Goal: Task Accomplishment & Management: Manage account settings

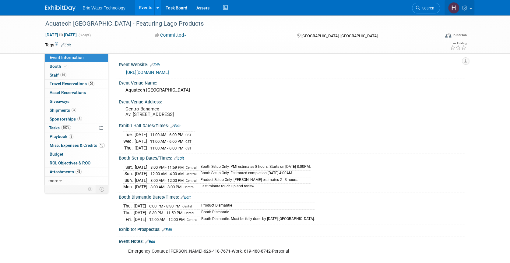
click at [472, 11] on link at bounding box center [460, 7] width 30 height 15
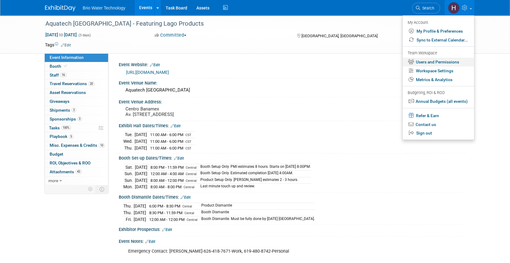
click at [445, 65] on link "Users and Permissions" at bounding box center [439, 62] width 72 height 9
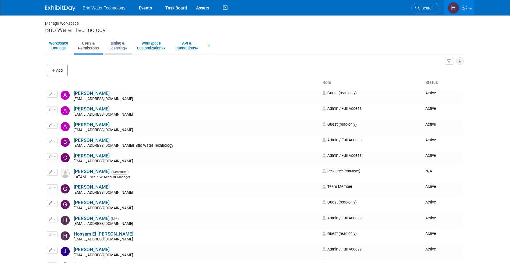
click at [116, 41] on link "Billing & Licensing" at bounding box center [117, 45] width 27 height 15
click at [127, 62] on link "Manage Plan / Subscription" at bounding box center [131, 59] width 55 height 9
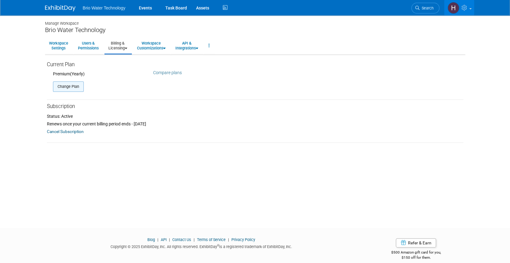
click at [68, 89] on button "Change Plan" at bounding box center [68, 86] width 31 height 10
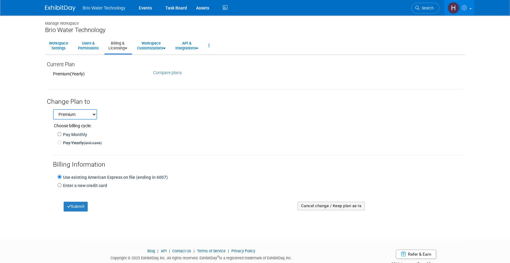
click at [71, 113] on select "Professional Premium" at bounding box center [75, 114] width 44 height 10
click at [78, 111] on select "Professional Premium" at bounding box center [75, 114] width 44 height 10
click at [80, 141] on label "Pay Yearly (and save)" at bounding box center [82, 143] width 40 height 6
click at [80, 203] on button "Submit" at bounding box center [76, 206] width 24 height 10
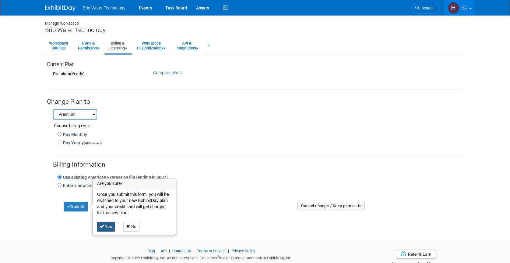
click at [108, 228] on link "Yes" at bounding box center [106, 226] width 18 height 10
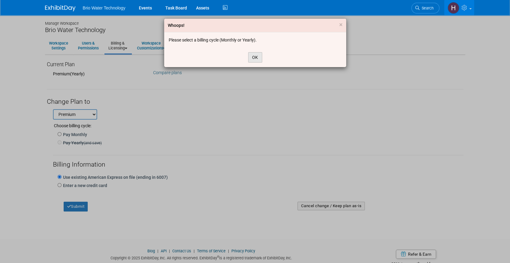
click at [255, 56] on button "OK" at bounding box center [255, 57] width 14 height 10
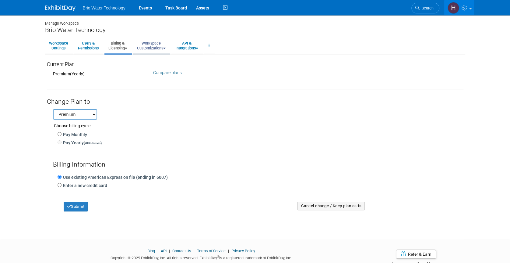
click at [161, 45] on link "Workspace Customizations" at bounding box center [151, 45] width 37 height 15
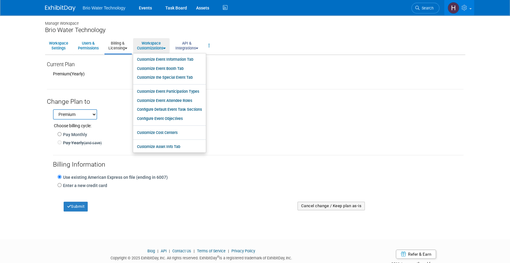
click at [190, 44] on link "API & Integrations" at bounding box center [187, 45] width 31 height 15
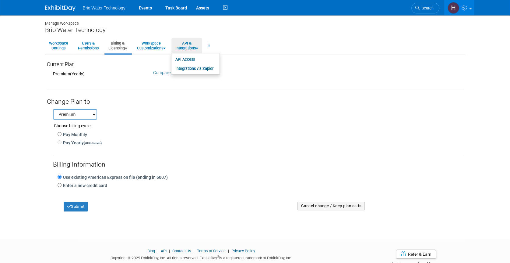
click at [198, 30] on div "Brio Water Technology" at bounding box center [255, 30] width 420 height 8
click at [149, 5] on link "Events" at bounding box center [145, 7] width 22 height 15
